Goal: Task Accomplishment & Management: Manage account settings

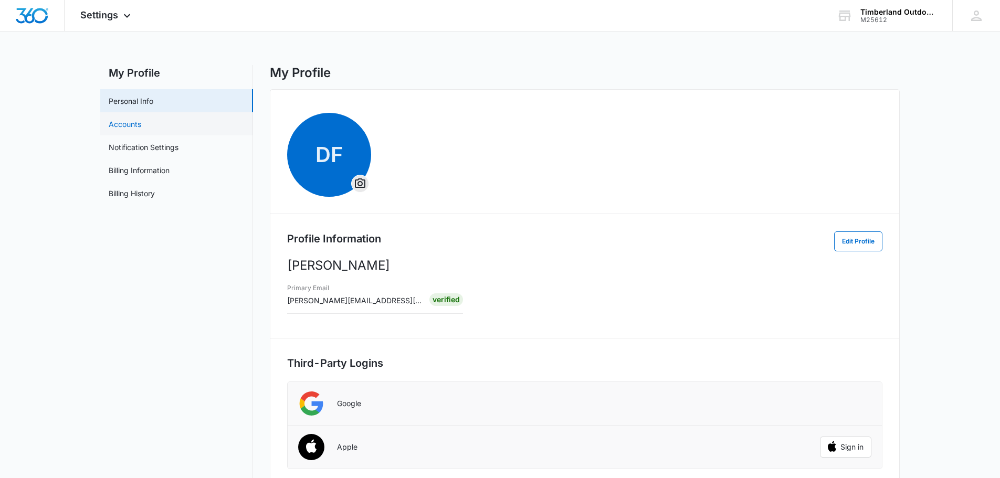
click at [141, 126] on link "Accounts" at bounding box center [125, 124] width 33 height 11
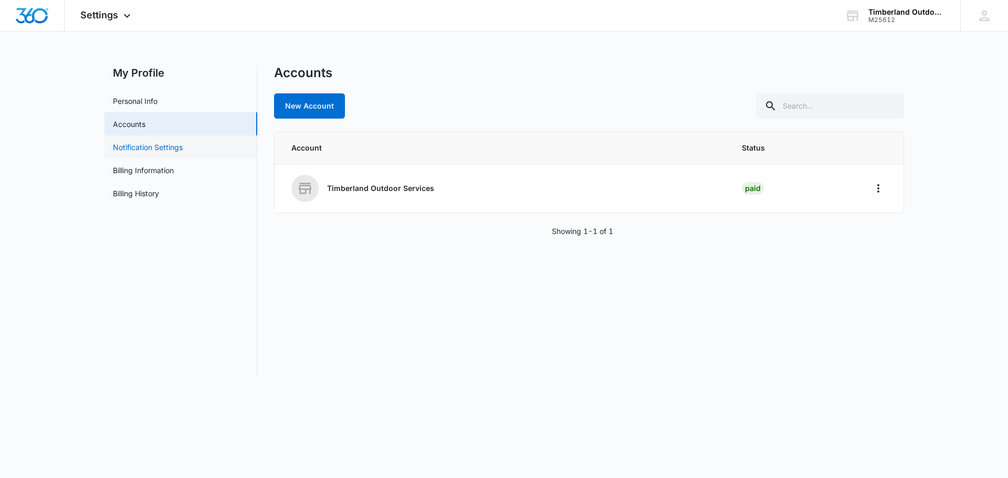
click at [146, 146] on link "Notification Settings" at bounding box center [148, 147] width 70 height 11
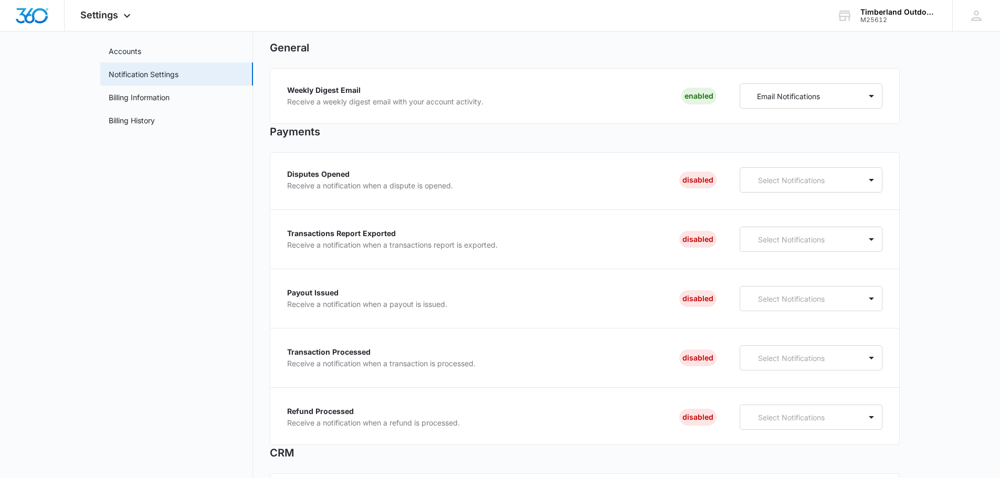
scroll to position [52, 0]
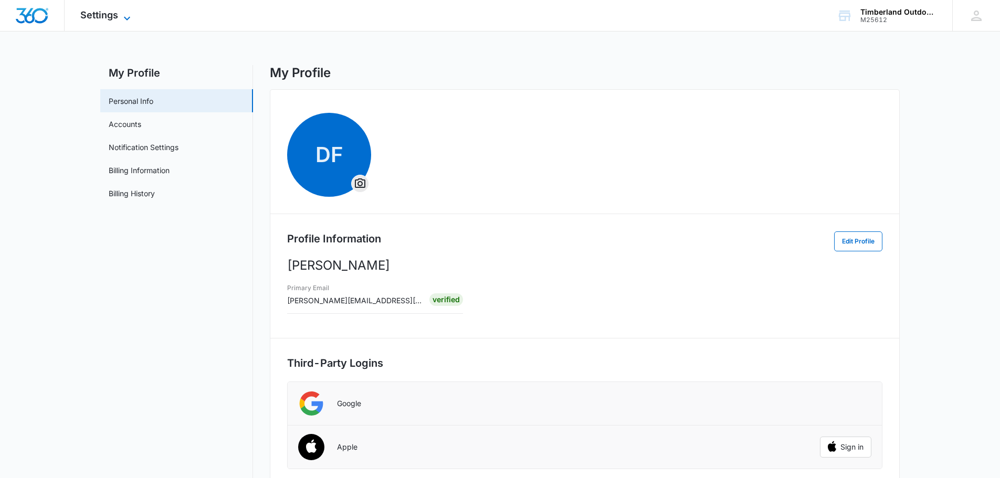
click at [129, 18] on icon at bounding box center [127, 18] width 13 height 13
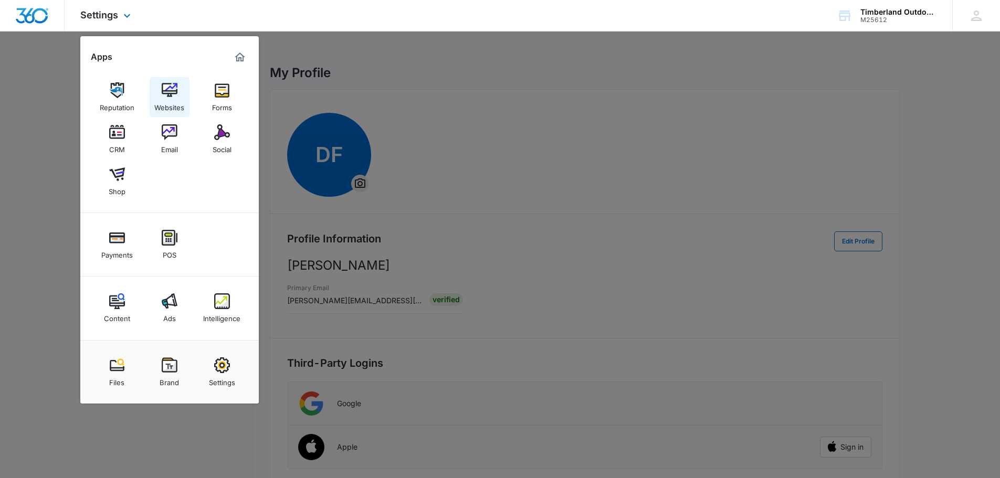
click at [169, 86] on img at bounding box center [170, 90] width 16 height 16
